Goal: Task Accomplishment & Management: Manage account settings

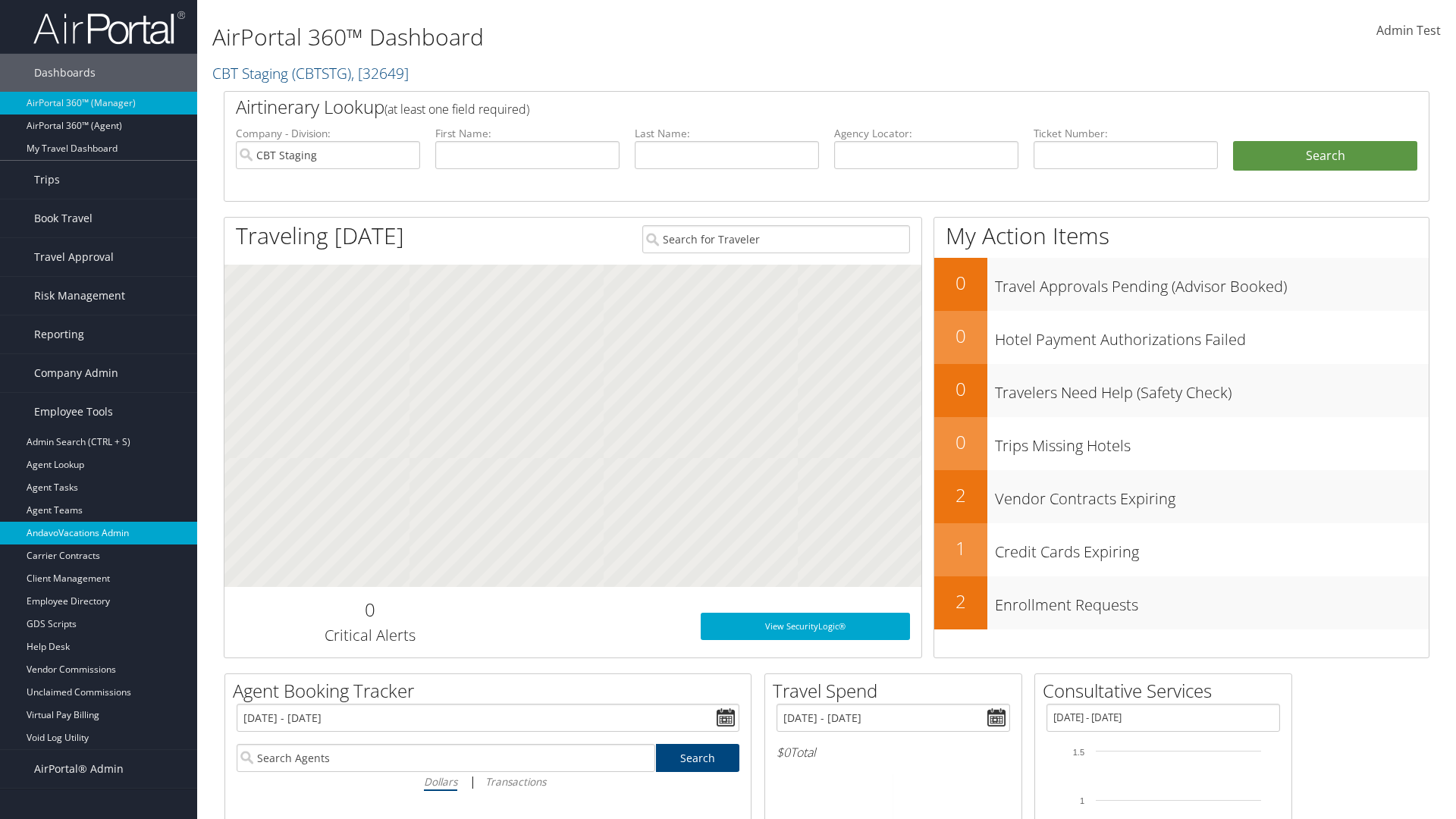
click at [98, 533] on link "AndavoVacations Admin" at bounding box center [98, 533] width 197 height 22
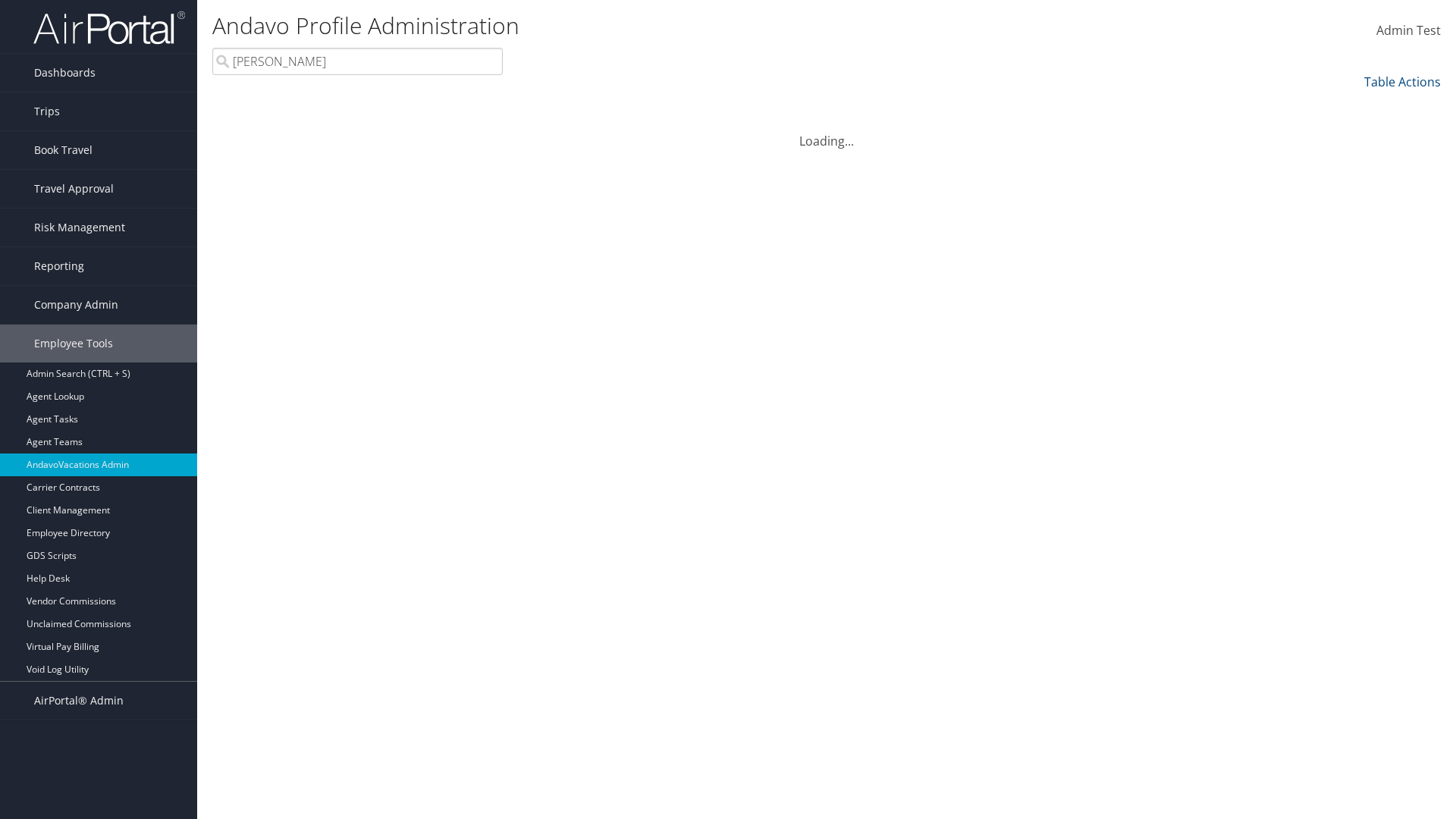
type input "[PERSON_NAME]"
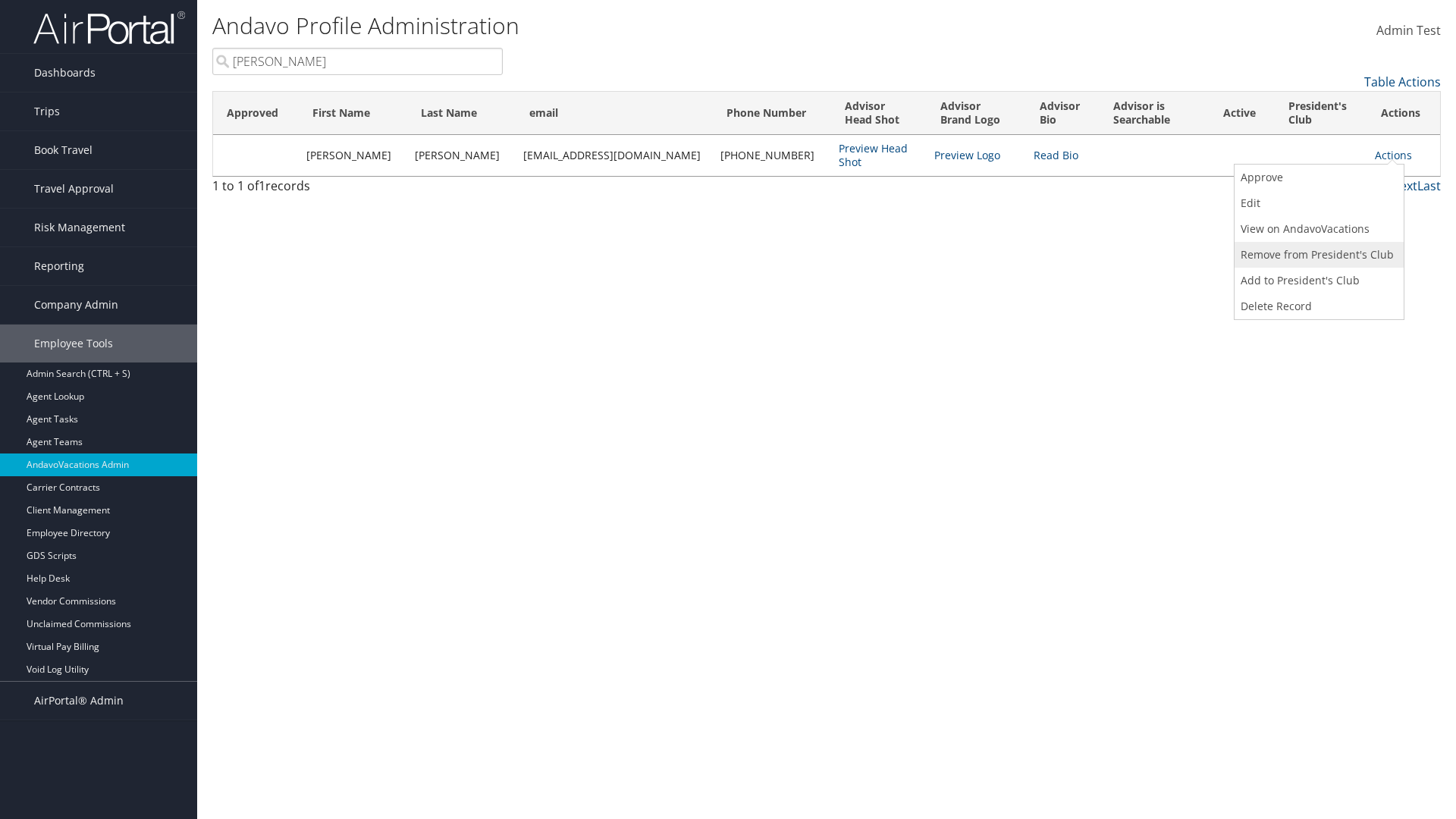
click at [1317, 255] on link "Remove from President's Club" at bounding box center [1317, 254] width 166 height 26
